Goal: Task Accomplishment & Management: Use online tool/utility

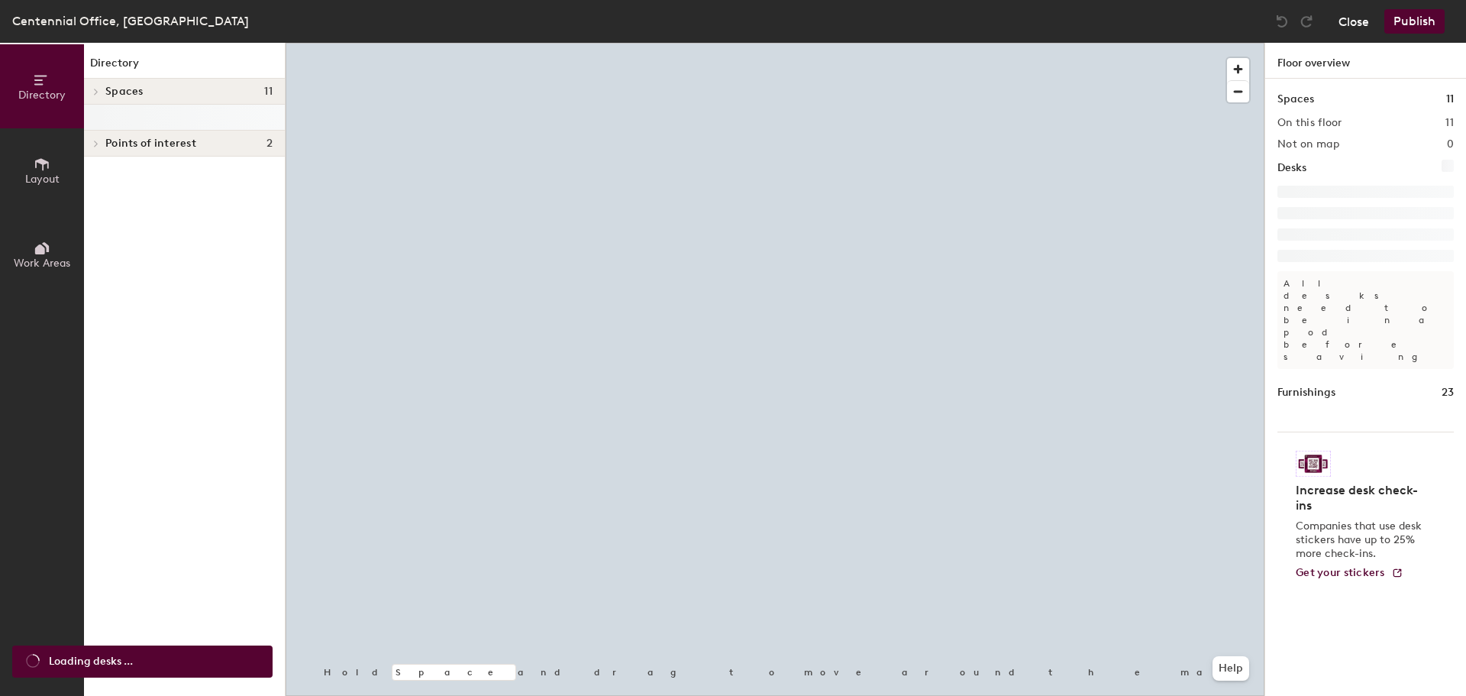
click at [1362, 24] on button "Close" at bounding box center [1354, 21] width 31 height 24
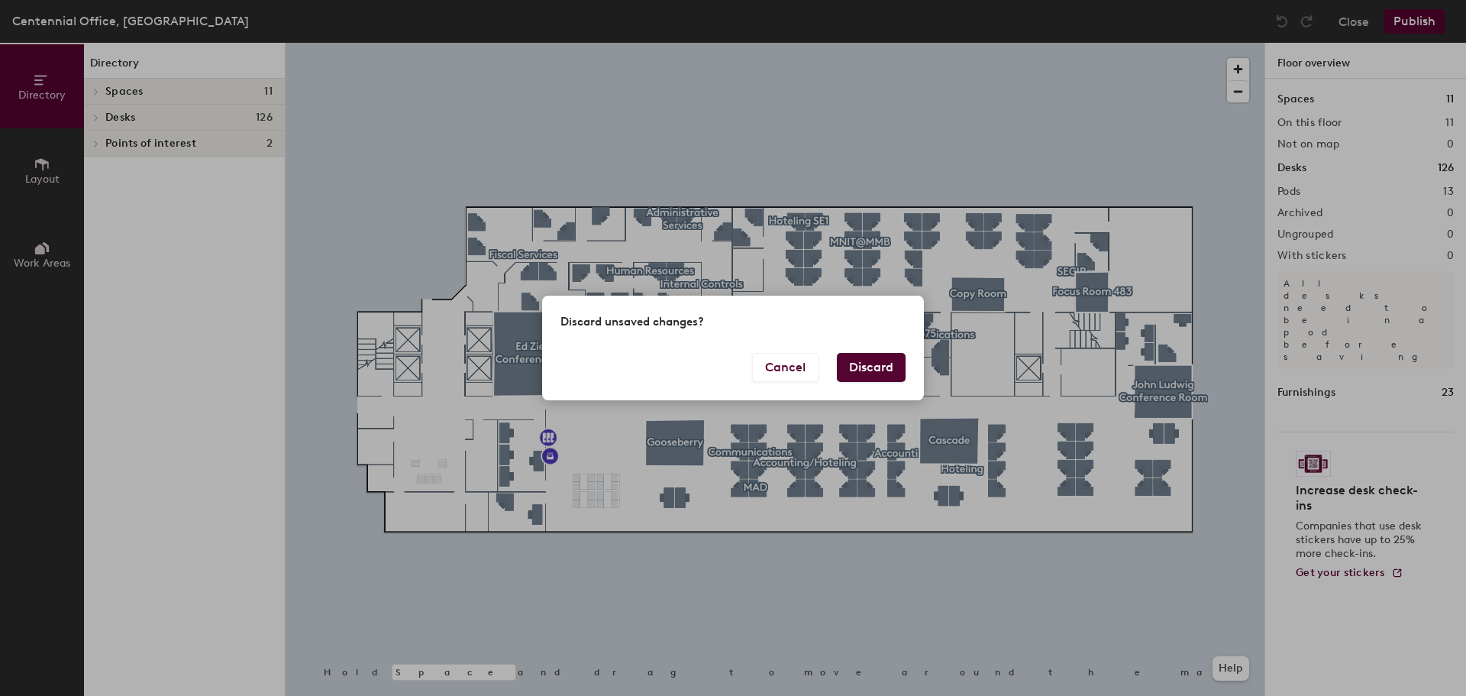
click at [885, 364] on button "Discard" at bounding box center [871, 367] width 69 height 29
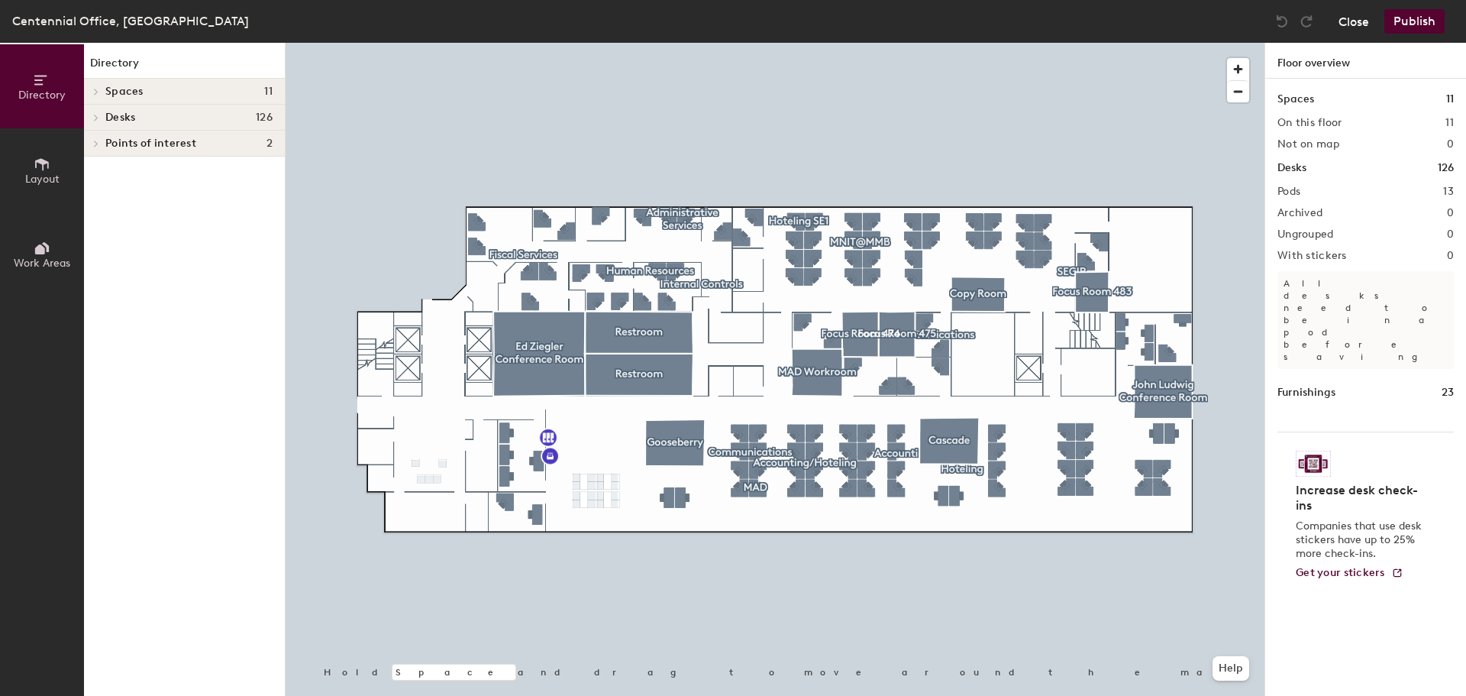
click at [1362, 24] on button "Close" at bounding box center [1354, 21] width 31 height 24
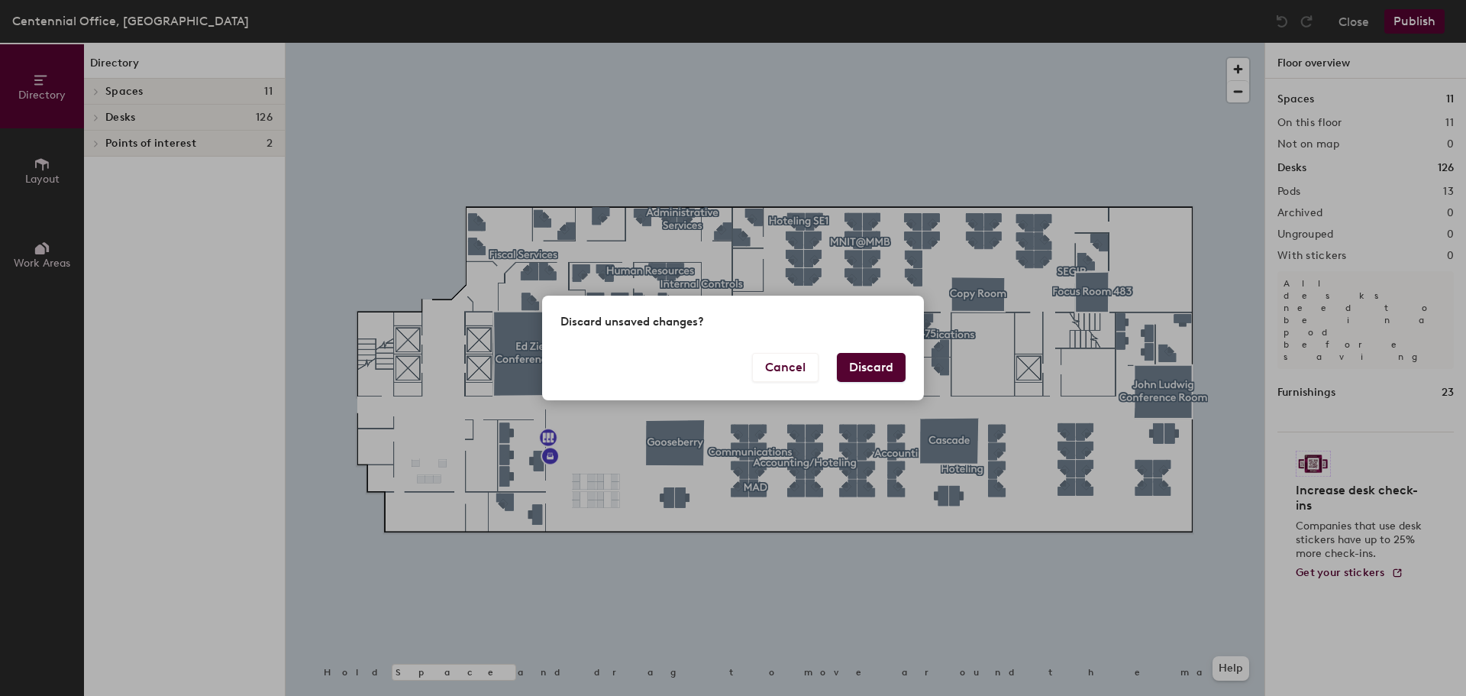
drag, startPoint x: 877, startPoint y: 366, endPoint x: 819, endPoint y: 309, distance: 81.0
click at [877, 366] on button "Discard" at bounding box center [871, 367] width 69 height 29
